Goal: Task Accomplishment & Management: Use online tool/utility

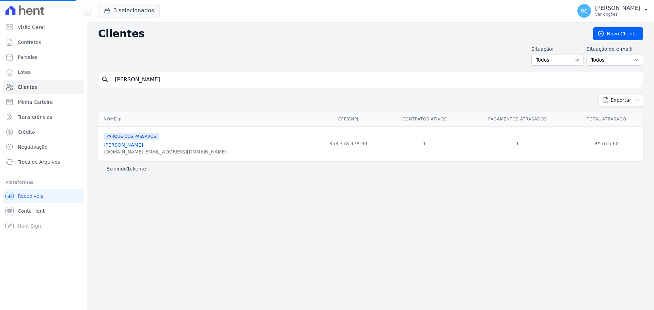
select select
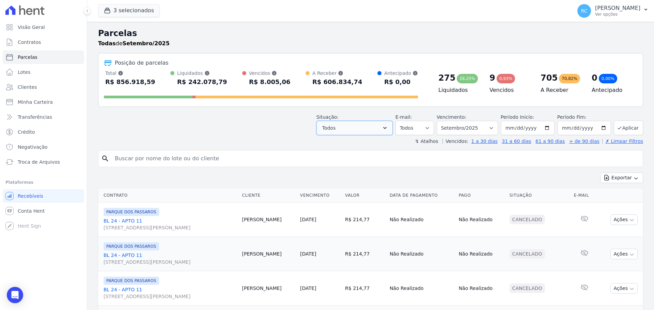
click at [362, 125] on button "Todos" at bounding box center [354, 128] width 76 height 14
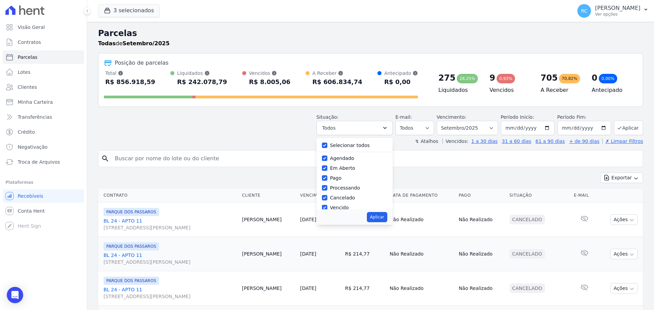
click at [343, 147] on label "Selecionar todos" at bounding box center [350, 145] width 40 height 5
click at [327, 147] on input "Selecionar todos" at bounding box center [324, 145] width 5 height 5
checkbox input "false"
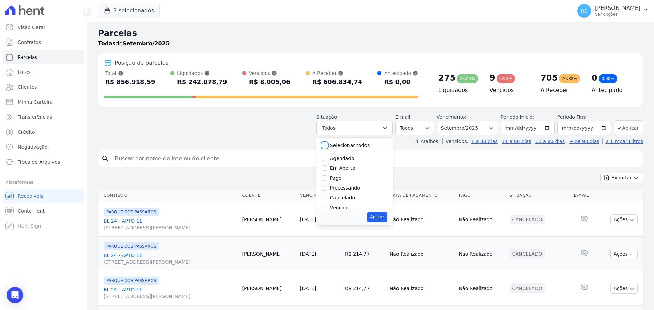
checkbox input "false"
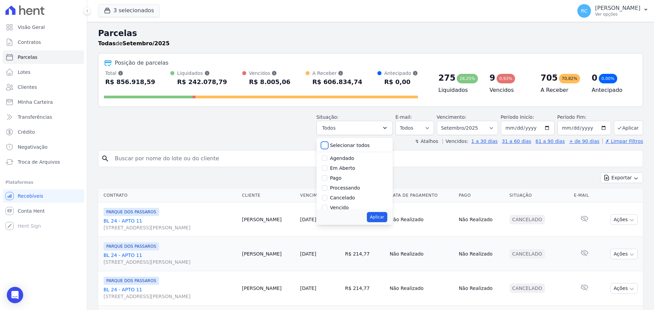
checkbox input "false"
click at [337, 176] on label "Vencido" at bounding box center [339, 173] width 19 height 5
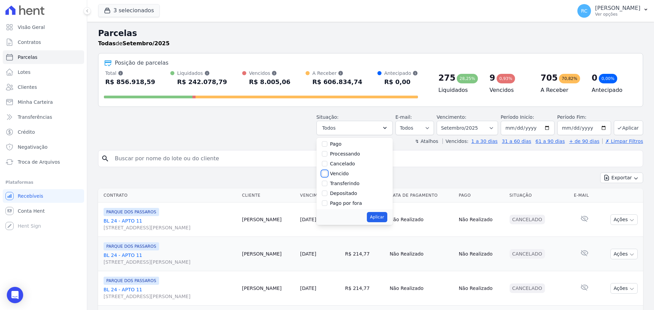
click at [327, 176] on input "Vencido" at bounding box center [324, 173] width 5 height 5
click at [339, 174] on label "Vencido" at bounding box center [339, 173] width 19 height 5
click at [327, 174] on input "Vencido" at bounding box center [324, 173] width 5 height 5
click at [340, 174] on label "Vencido" at bounding box center [339, 173] width 19 height 5
click at [327, 174] on input "Vencido" at bounding box center [324, 173] width 5 height 5
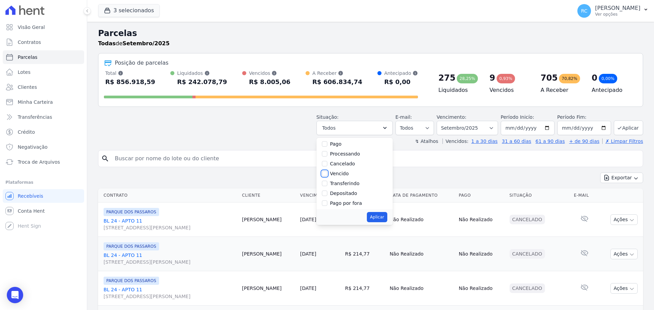
checkbox input "true"
click at [383, 221] on button "Aplicar" at bounding box center [377, 217] width 20 height 10
select select "overdue"
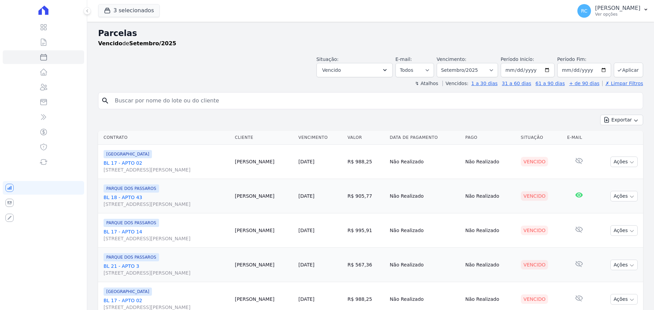
select select
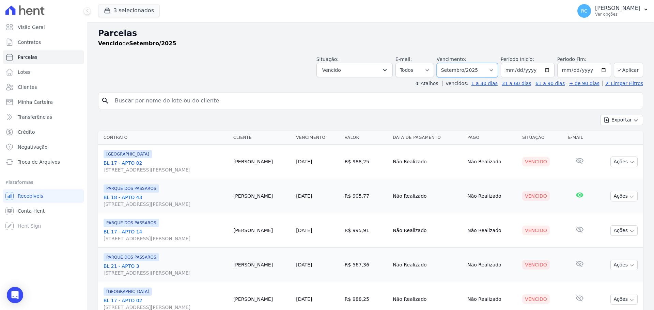
click at [480, 69] on select "[GEOGRAPHIC_DATA] por período ──────── Todos os meses Dezembro/2021 [GEOGRAPHIC…" at bounding box center [467, 70] width 61 height 14
select select "all"
click at [441, 63] on select "[GEOGRAPHIC_DATA] por período ──────── Todos os meses Dezembro/2021 [GEOGRAPHIC…" at bounding box center [467, 70] width 61 height 14
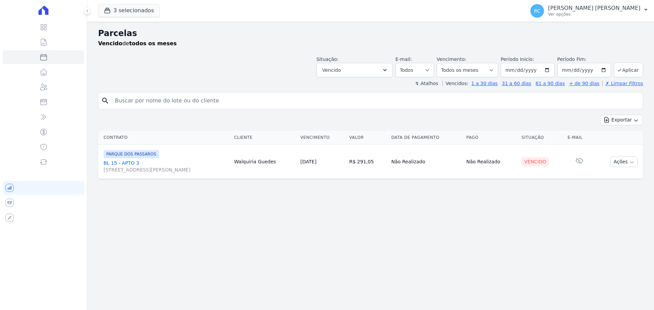
select select
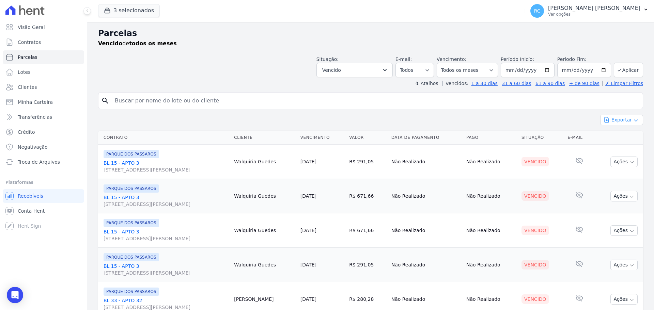
click at [625, 118] on button "Exportar" at bounding box center [621, 120] width 43 height 11
click at [611, 148] on span "Exportar CSV" at bounding box center [621, 147] width 36 height 7
click at [496, 43] on div "Vencido de todos os meses" at bounding box center [370, 44] width 545 height 8
click at [224, 103] on input "search" at bounding box center [375, 101] width 529 height 14
paste input "GIOVANNE FIGUEIREDO DOS SANTOS"
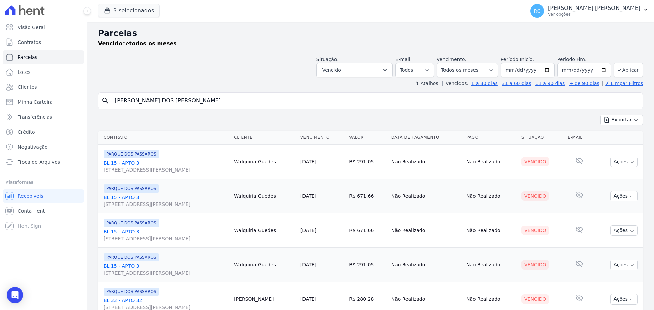
type input "GIOVANNE FIGUEIREDO DOS SANTOS"
click at [237, 103] on input "GIOVANNE FIGUEIREDO DOS SANTOS" at bounding box center [375, 101] width 529 height 14
select select
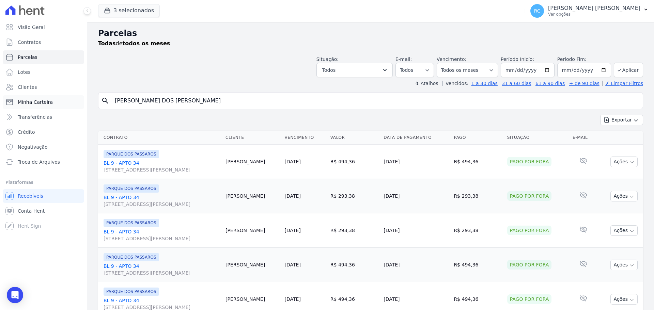
drag, startPoint x: 208, startPoint y: 100, endPoint x: 24, endPoint y: 105, distance: 184.3
click at [8, 115] on div "Visão Geral Contratos Parcelas Lotes Clientes Minha Carteira Transferências Cré…" at bounding box center [327, 155] width 654 height 310
paste input "IUKA DE MORAIS TANUMA"
type input "IUKA DE MORAIS TANUMA"
select select
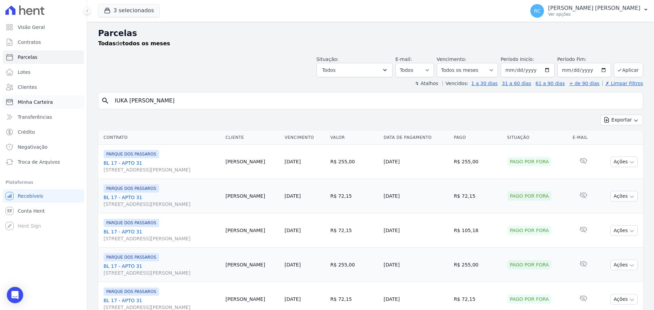
drag, startPoint x: 200, startPoint y: 96, endPoint x: 22, endPoint y: 103, distance: 178.3
click at [22, 103] on div "Visão Geral Contratos Parcelas Lotes Clientes Minha Carteira Transferências Cré…" at bounding box center [327, 155] width 654 height 310
paste input "ANNE KAROLINE DOS SANTOS"
type input "ANNE KAROLINE DOS SANTOS"
select select
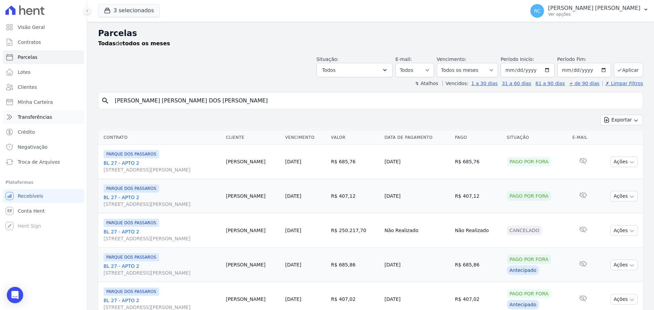
drag, startPoint x: 107, startPoint y: 114, endPoint x: 25, endPoint y: 113, distance: 82.4
click at [14, 120] on div "Visão Geral Contratos Parcelas Lotes Clientes Minha Carteira Transferências Cré…" at bounding box center [327, 155] width 654 height 310
paste input "Giovanny Ribeiro"
type input "Giovanny Ribeiro"
select select
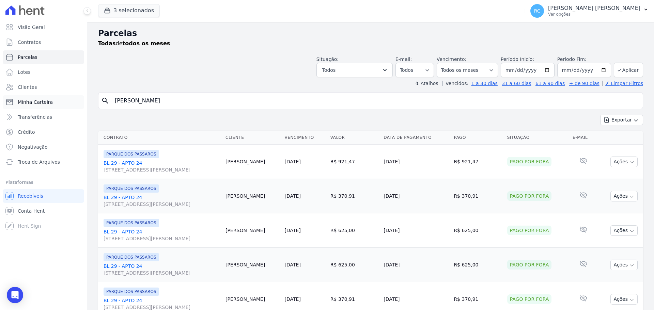
drag, startPoint x: 197, startPoint y: 94, endPoint x: 37, endPoint y: 109, distance: 159.8
click at [0, 113] on div "Visão Geral Contratos Parcelas Lotes Clientes Minha Carteira Transferências Cré…" at bounding box center [327, 155] width 654 height 310
paste input "Manuel Enrique Diaz Maurera"
type input "Manuel Enrique Diaz Maurera"
select select
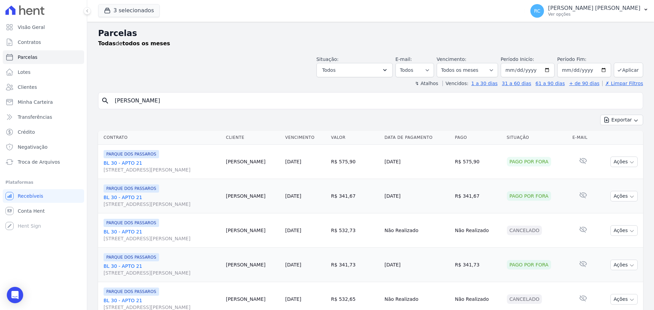
drag, startPoint x: 208, startPoint y: 96, endPoint x: 8, endPoint y: 109, distance: 200.4
click at [8, 109] on div "Visão Geral Contratos Parcelas Lotes Clientes Minha Carteira Transferências Cré…" at bounding box center [327, 155] width 654 height 310
paste input "Leandro Duarte de Souz"
type input "Leandro Duarte de Souza"
select select
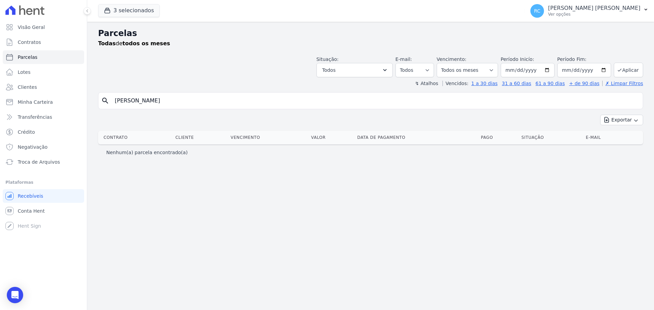
drag, startPoint x: 194, startPoint y: 95, endPoint x: 117, endPoint y: 81, distance: 79.0
click at [53, 98] on div "Visão Geral Contratos Parcelas Lotes Clientes Minha Carteira Transferências Cré…" at bounding box center [327, 155] width 654 height 310
paste input "VIVIANE BISPO DA SILVA SANTOS"
type input "VIVIANE BISPO DA SILVA SANTOS"
select select
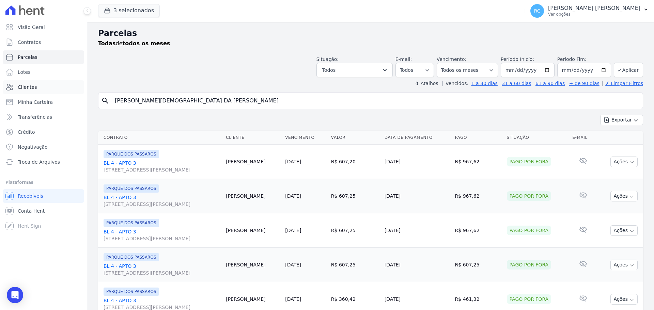
drag, startPoint x: 43, startPoint y: 96, endPoint x: 21, endPoint y: 81, distance: 26.2
click at [1, 93] on div "Visão Geral Contratos Parcelas Lotes Clientes Minha Carteira Transferências Cré…" at bounding box center [327, 155] width 654 height 310
paste input "RICHARD DOS ANJOS MOURA"
type input "RICHARD DOS ANJOS MOURA"
select select
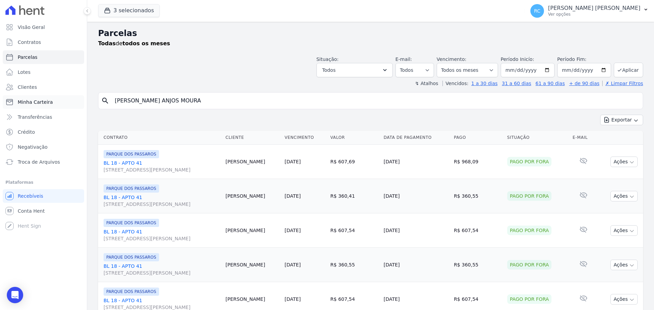
drag, startPoint x: 173, startPoint y: 102, endPoint x: 49, endPoint y: 104, distance: 123.3
click at [49, 104] on div "Visão Geral Contratos Parcelas Lotes Clientes Minha Carteira Transferências Cré…" at bounding box center [327, 155] width 654 height 310
paste input "Leandro Duarte de Souza"
type input "Leandro Duarte de Souza"
select select
